Goal: Task Accomplishment & Management: Use online tool/utility

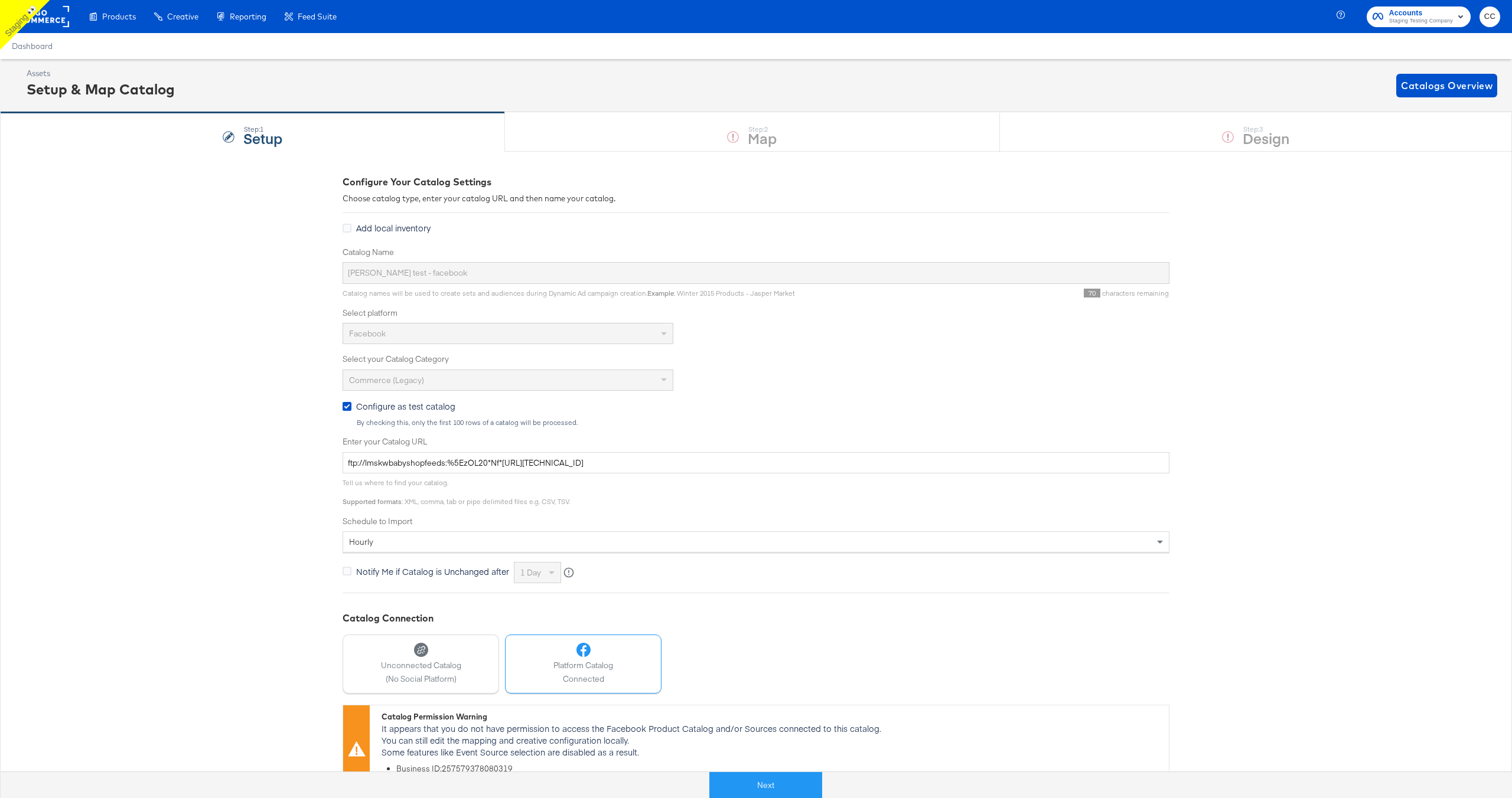
scroll to position [11, 0]
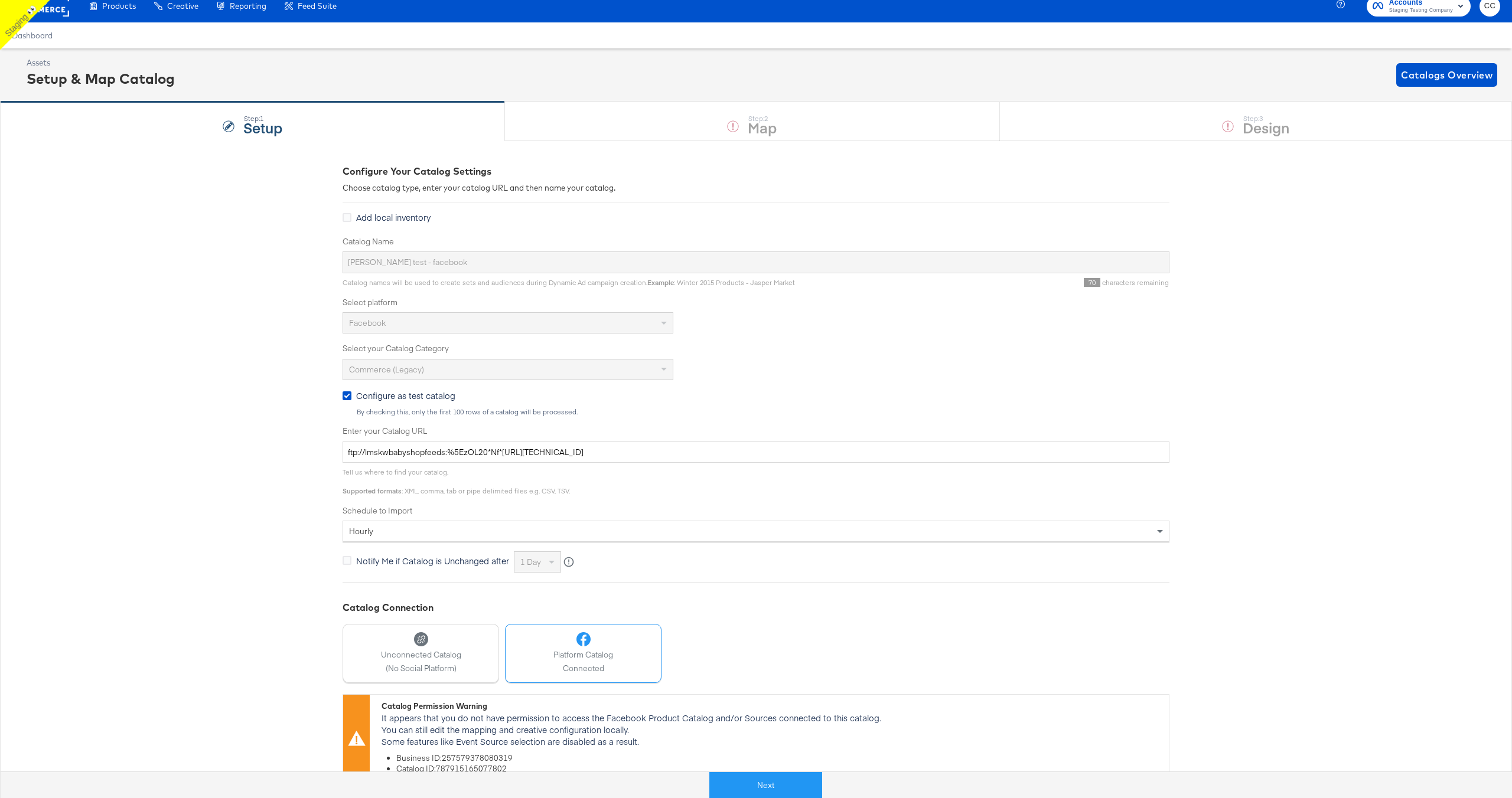
click at [58, 12] on rect at bounding box center [42, 5] width 54 height 21
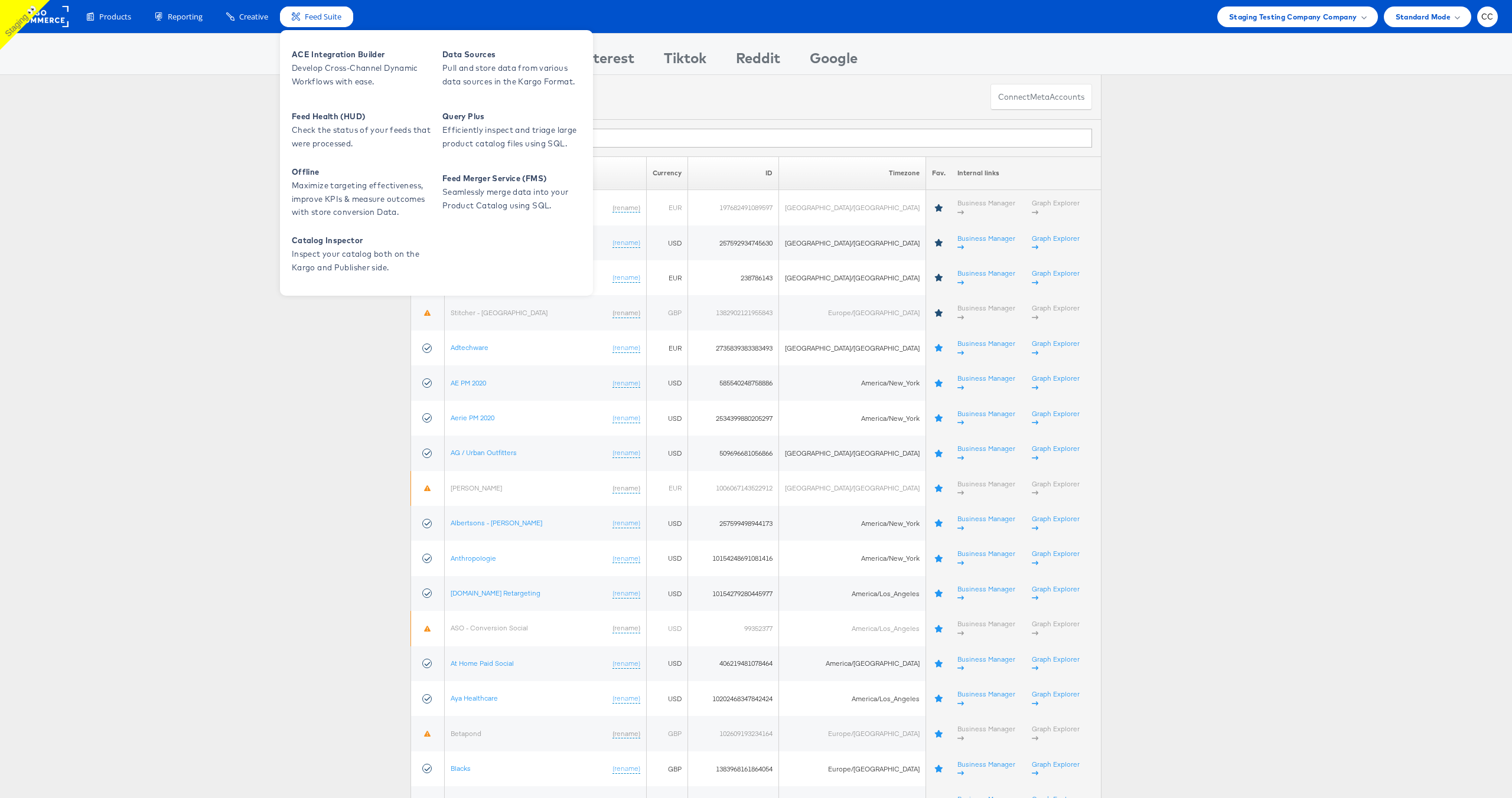
click at [296, 16] on icon at bounding box center [295, 16] width 8 height 8
click at [329, 62] on span "Develop Cross-Channel Dynamic Workflows with ease." at bounding box center [362, 75] width 142 height 27
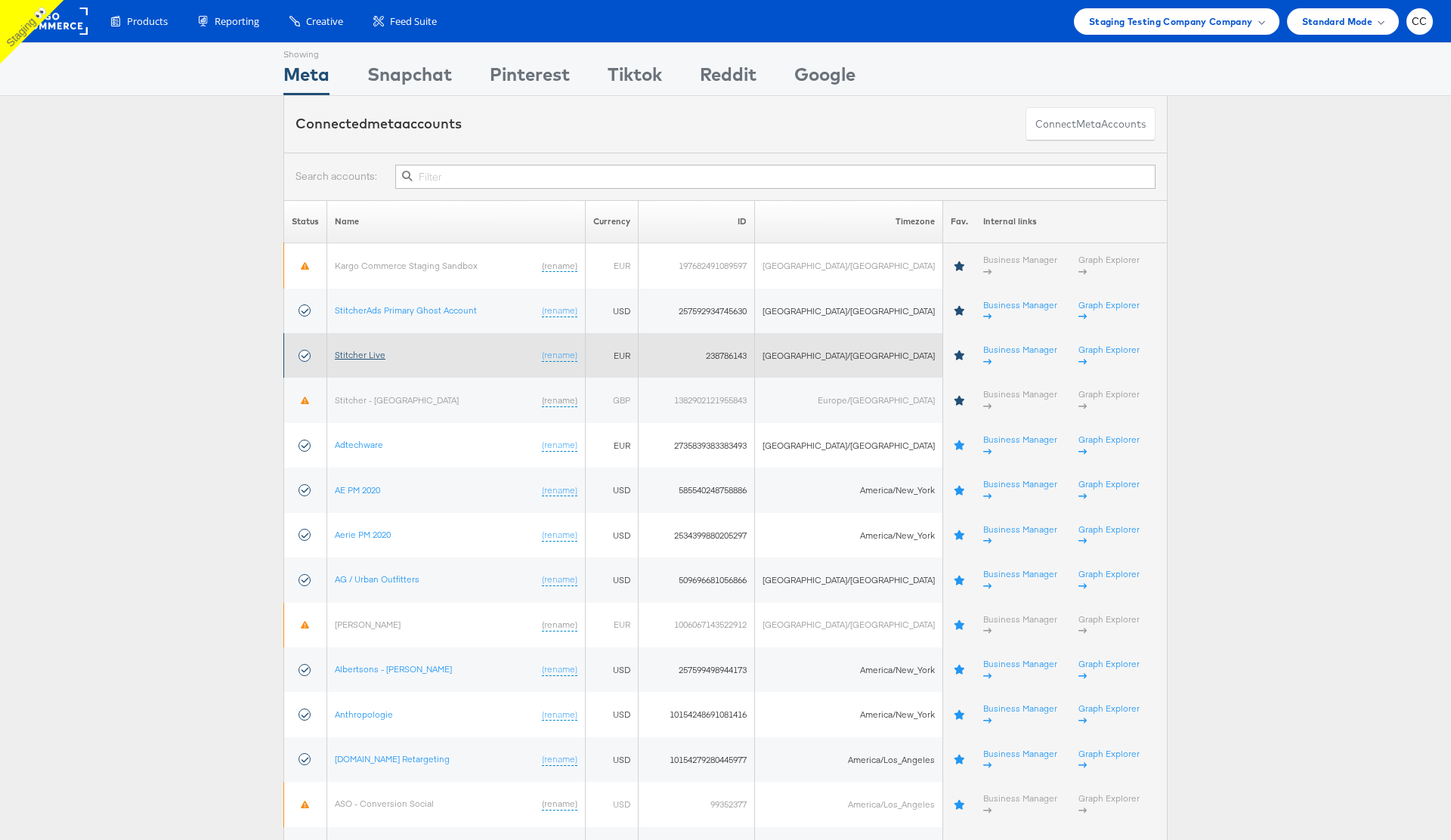
click at [369, 349] on link "Stitcher Live" at bounding box center [360, 355] width 50 height 11
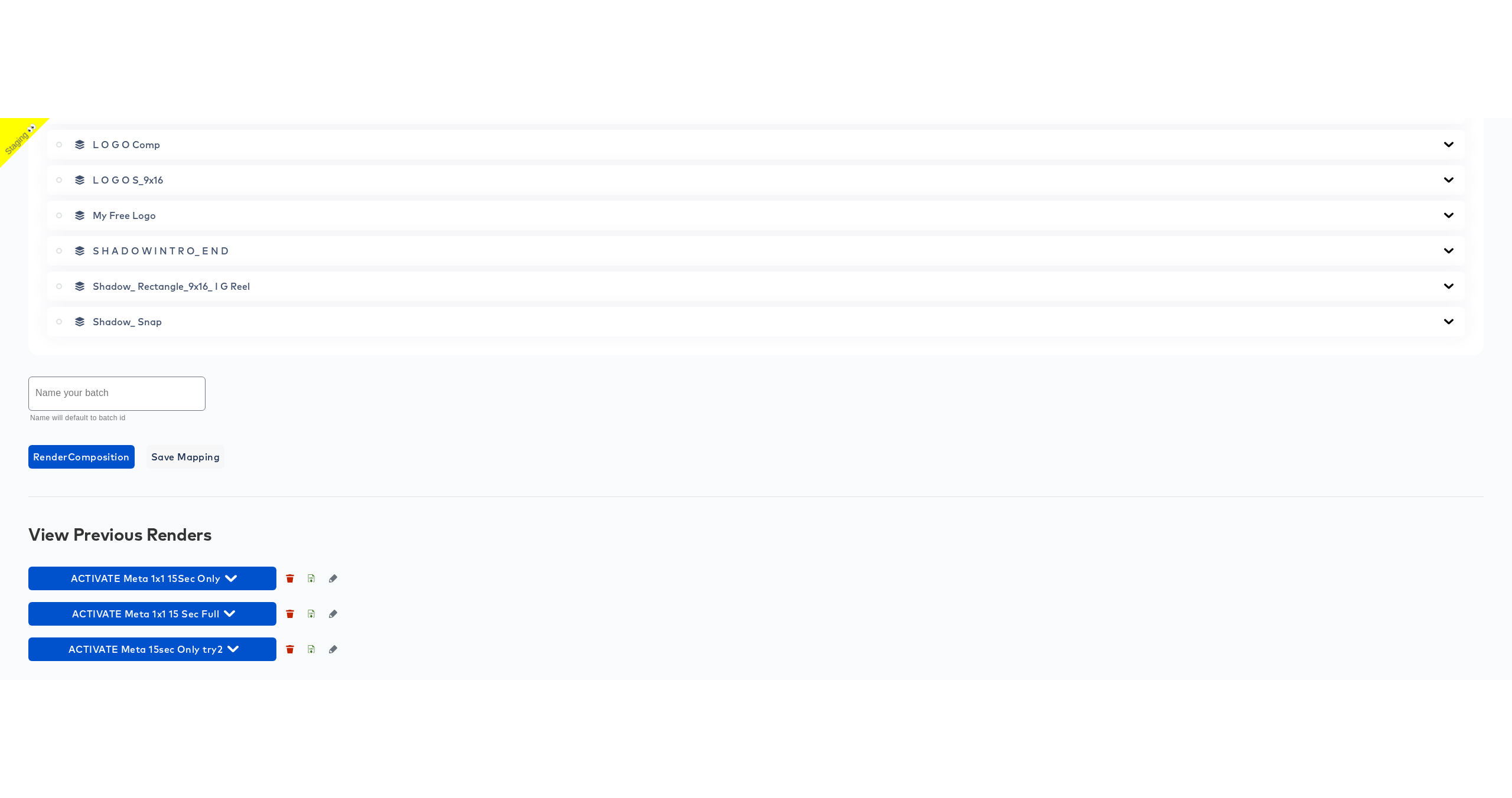
scroll to position [657, 0]
